Goal: Find specific fact: Find specific fact

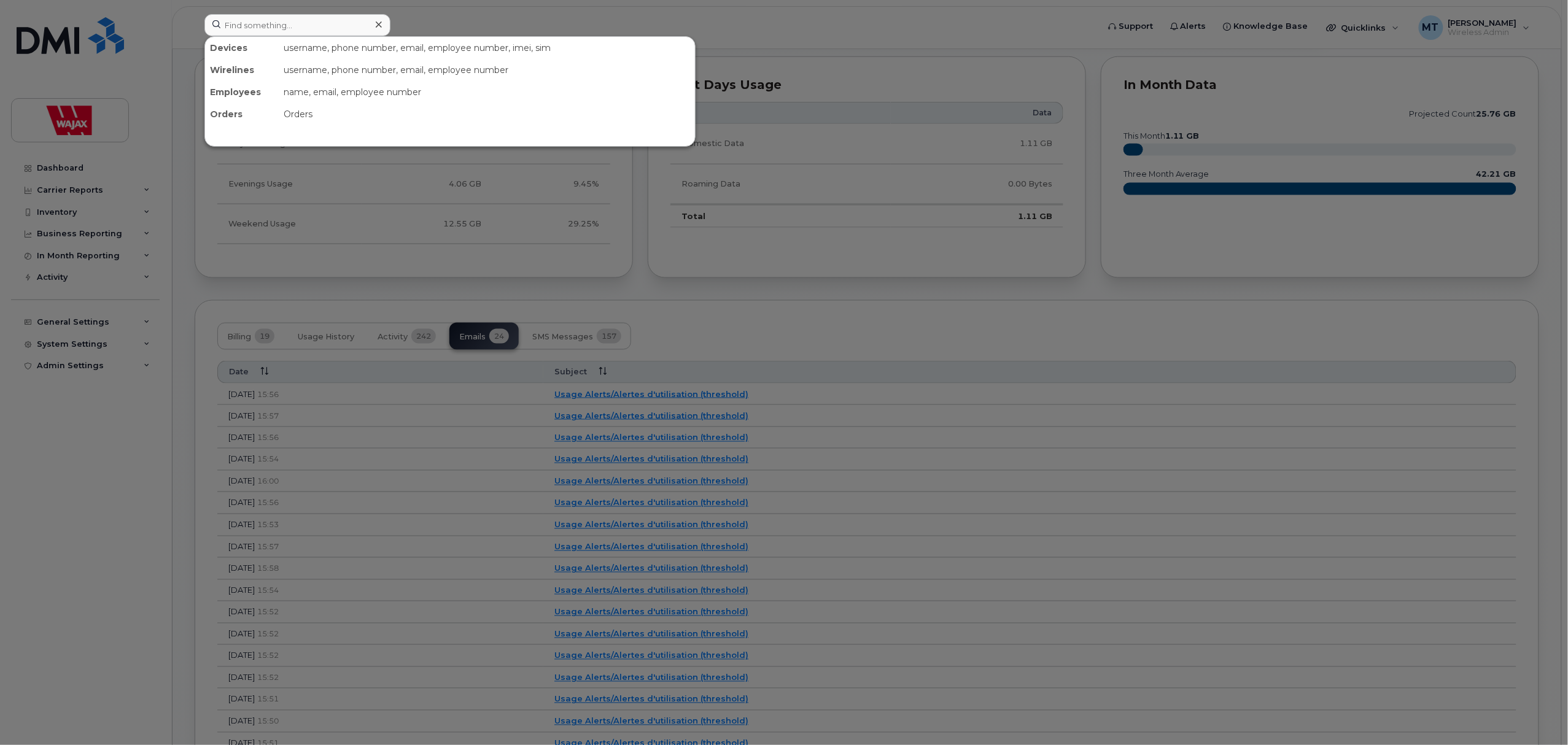
scroll to position [84, 0]
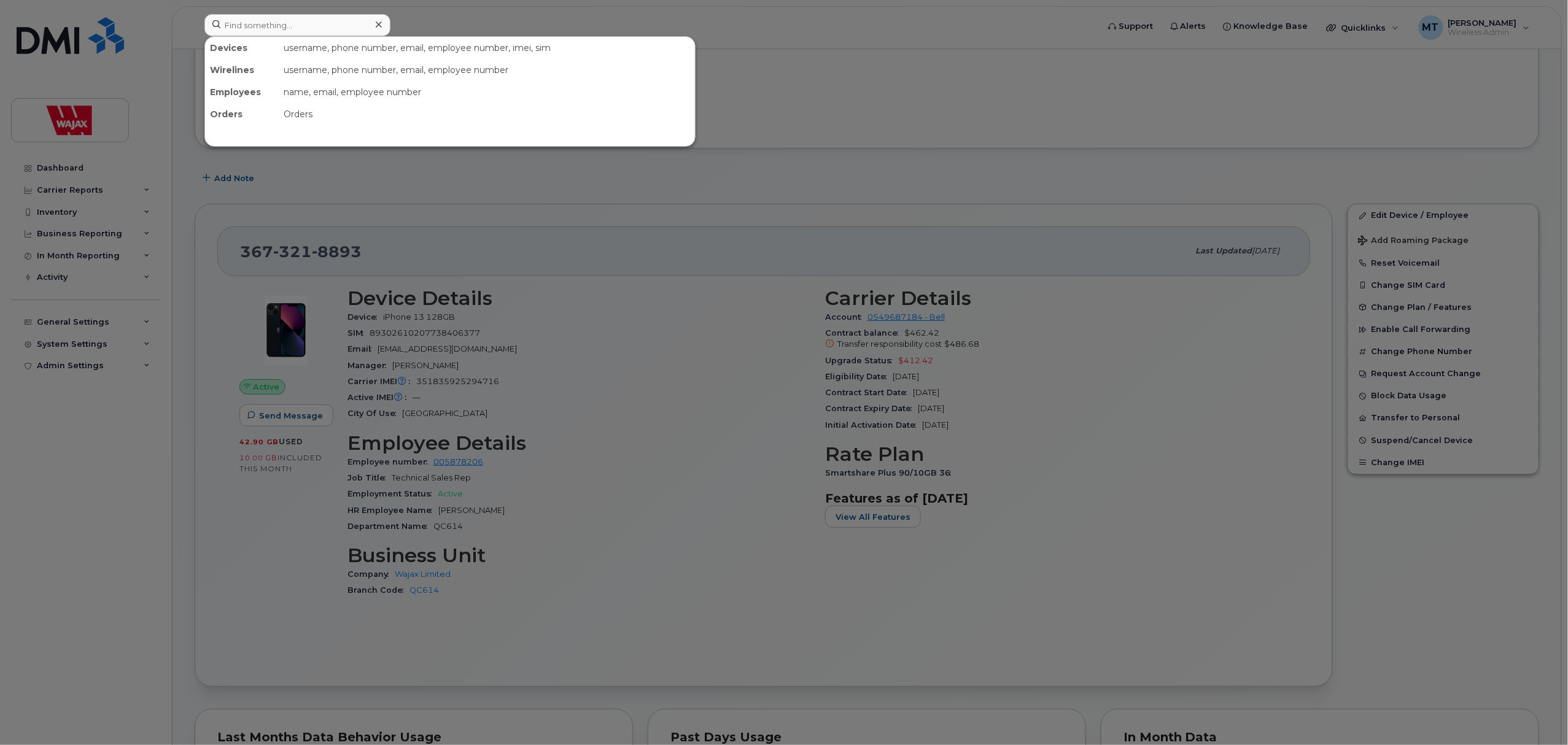
click at [267, 40] on div "Devices" at bounding box center [242, 48] width 74 height 22
click at [275, 35] on input at bounding box center [297, 25] width 186 height 22
type input "4"
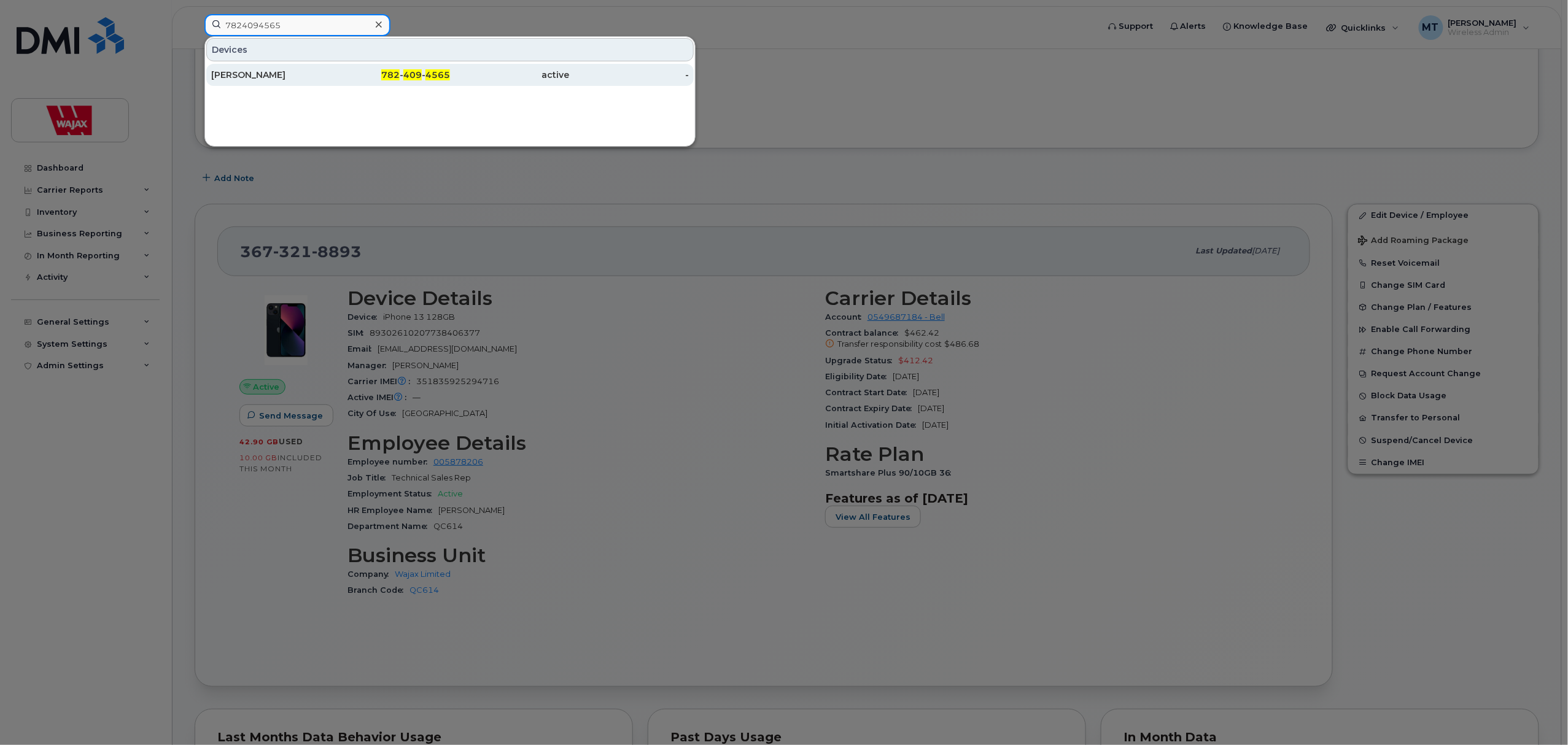
type input "7824094565"
click at [293, 67] on div "[PERSON_NAME]" at bounding box center [271, 75] width 120 height 22
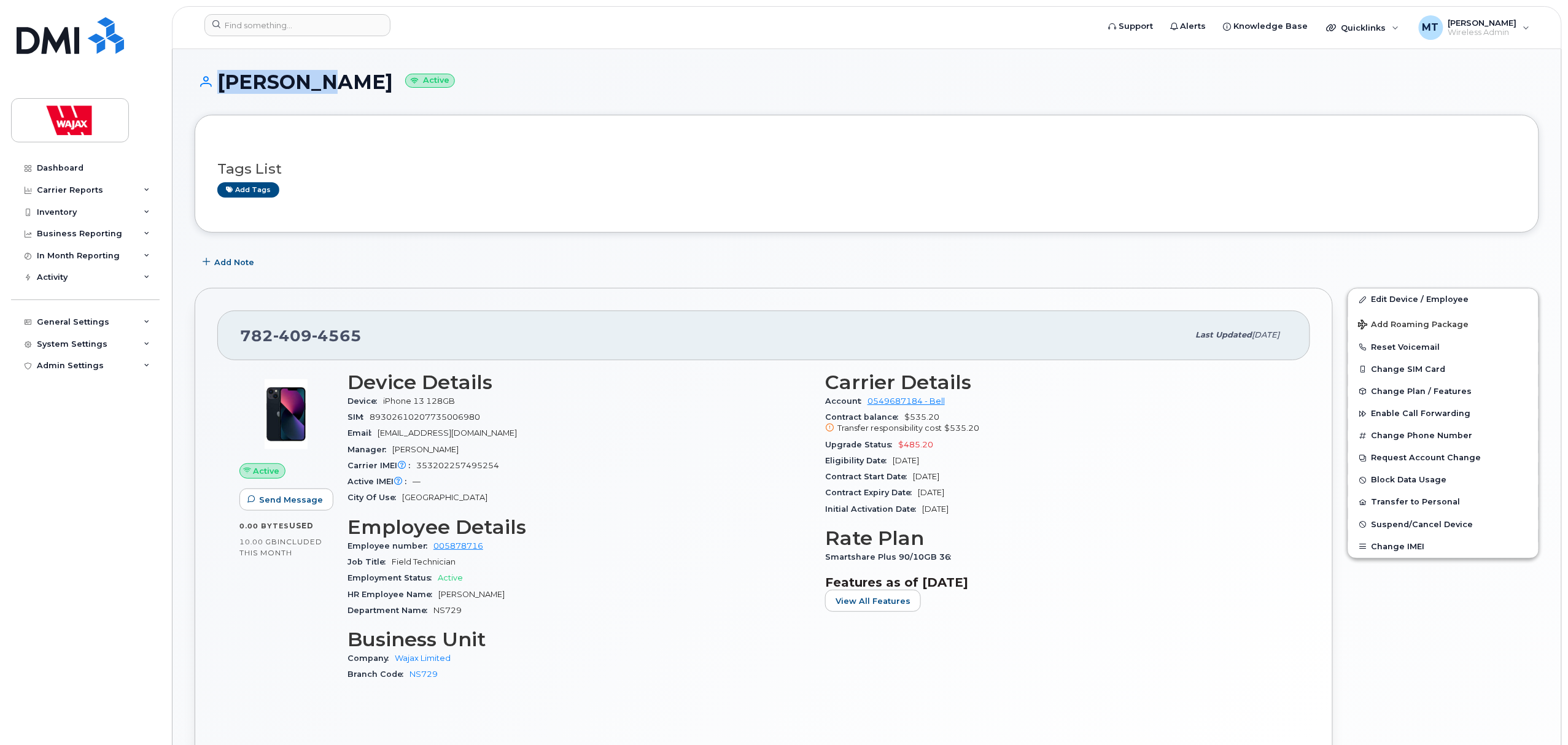
drag, startPoint x: 312, startPoint y: 79, endPoint x: 197, endPoint y: 79, distance: 115.0
click at [197, 79] on h1 "[PERSON_NAME] Active" at bounding box center [866, 81] width 1345 height 21
copy h1 "[PERSON_NAME]"
drag, startPoint x: 384, startPoint y: 352, endPoint x: 230, endPoint y: 333, distance: 155.2
click at [230, 333] on div "[PHONE_NUMBER] Last updated [DATE]" at bounding box center [763, 335] width 1093 height 49
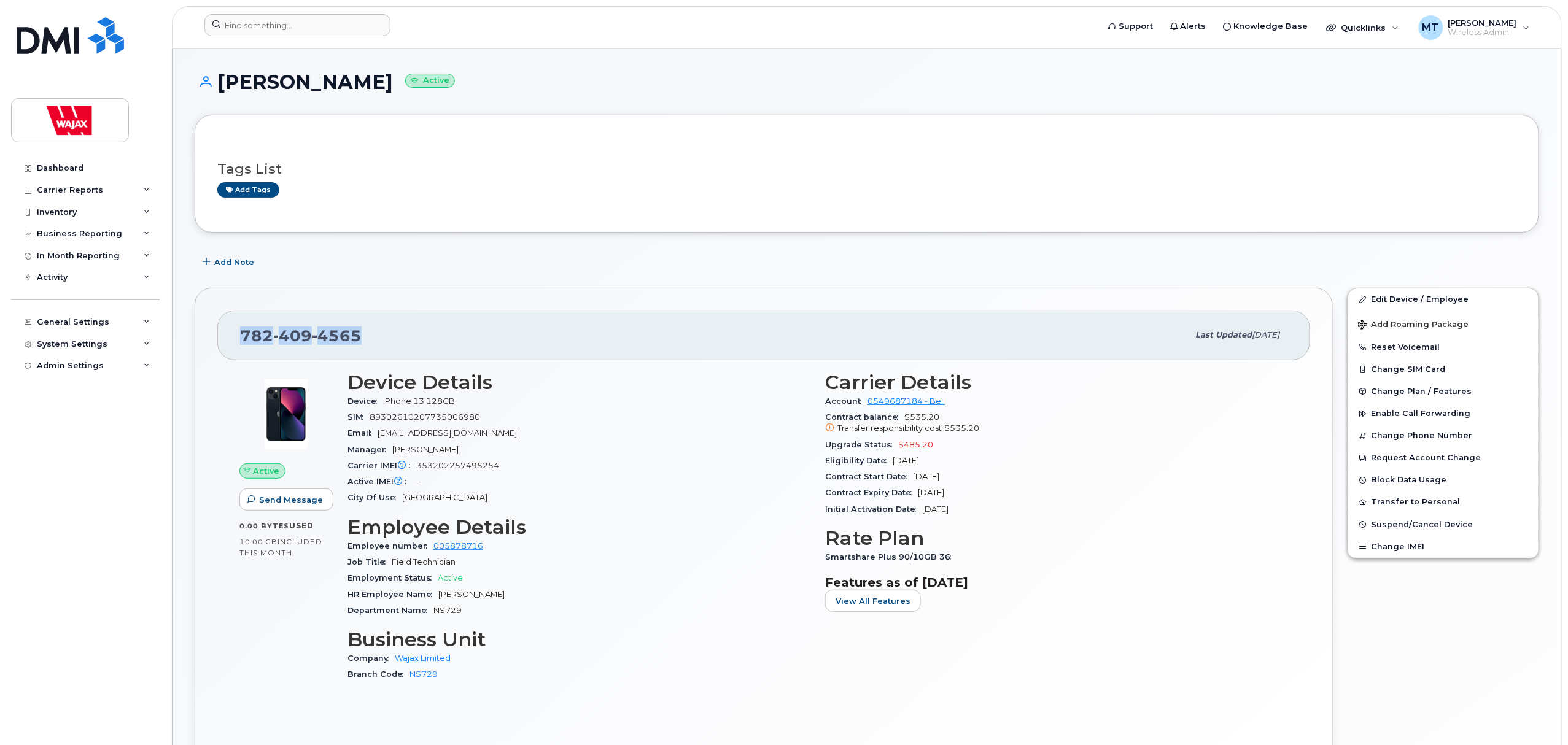
copy span "[PHONE_NUMBER]"
